Goal: Find specific page/section: Find specific page/section

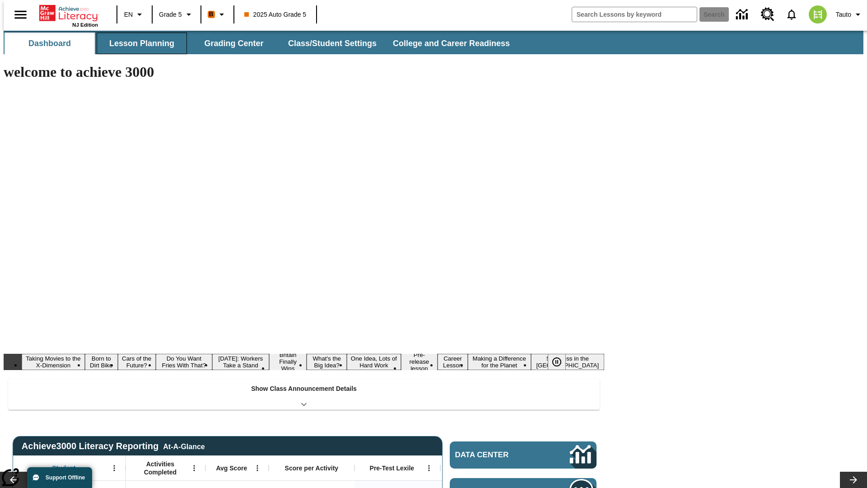
click at [138, 43] on button "Lesson Planning" at bounding box center [142, 44] width 90 height 22
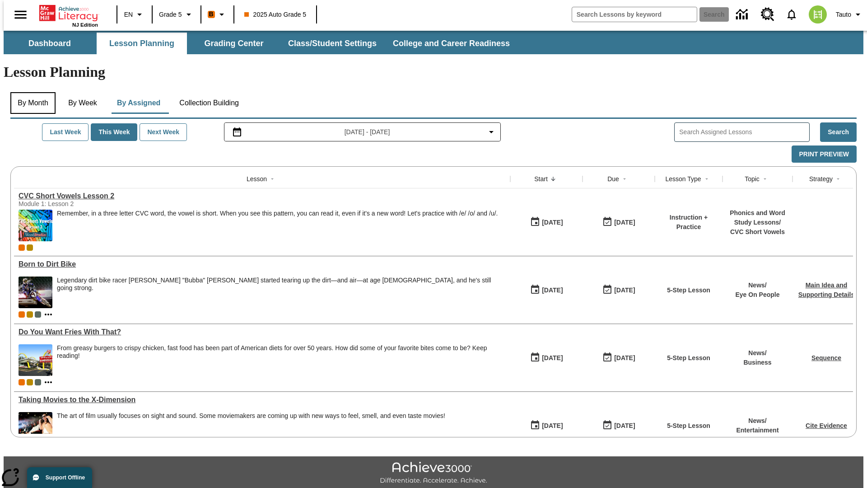
click at [30, 92] on button "By Month" at bounding box center [32, 103] width 45 height 22
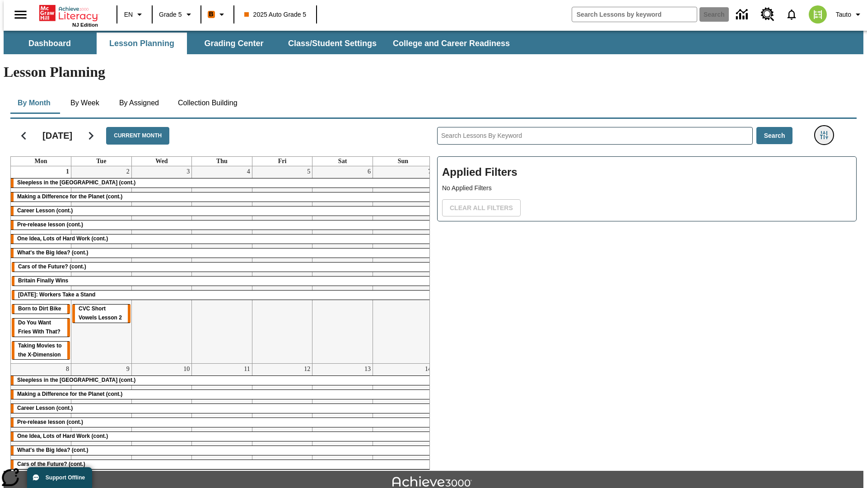
click at [827, 131] on icon "Filters Side menu" at bounding box center [824, 135] width 8 height 8
